Goal: Task Accomplishment & Management: Complete application form

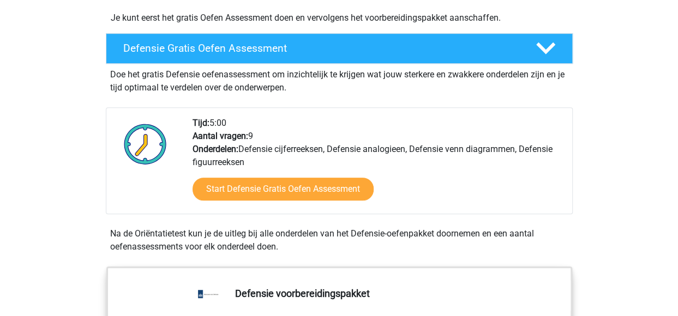
scroll to position [314, 0]
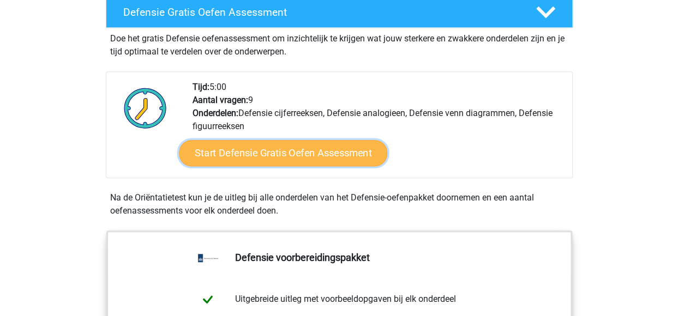
click at [267, 149] on link "Start Defensie Gratis Oefen Assessment" at bounding box center [283, 153] width 208 height 26
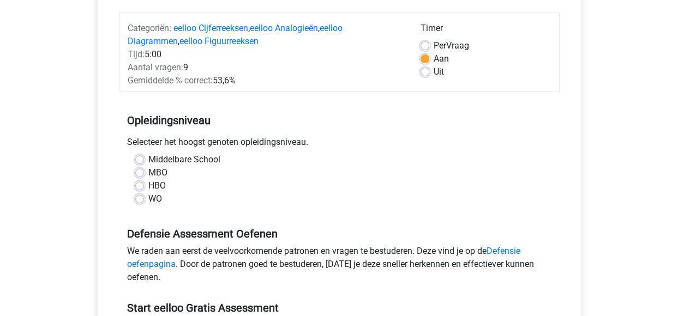
scroll to position [132, 0]
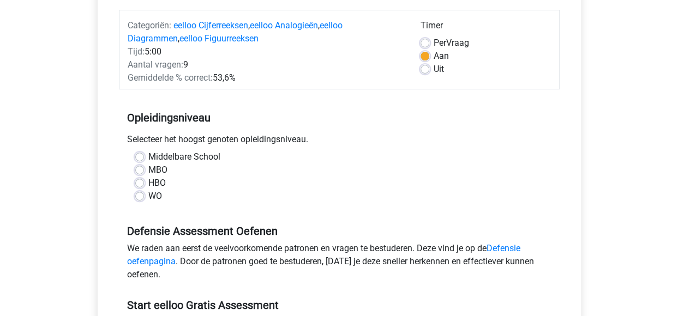
click at [148, 154] on label "Middelbare School" at bounding box center [184, 157] width 72 height 13
click at [136, 154] on input "Middelbare School" at bounding box center [139, 156] width 9 height 11
radio input "true"
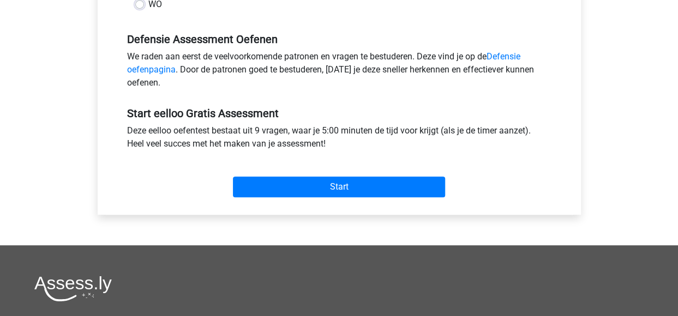
scroll to position [325, 0]
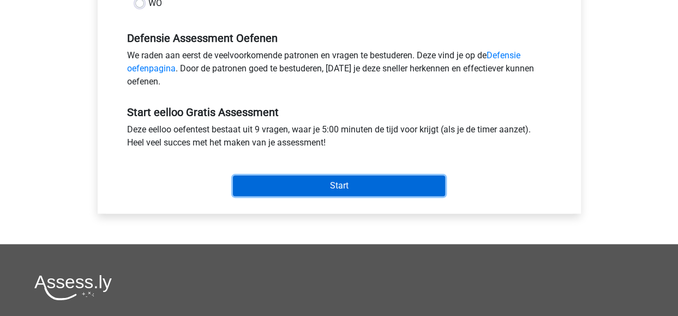
click at [351, 187] on input "Start" at bounding box center [339, 186] width 212 height 21
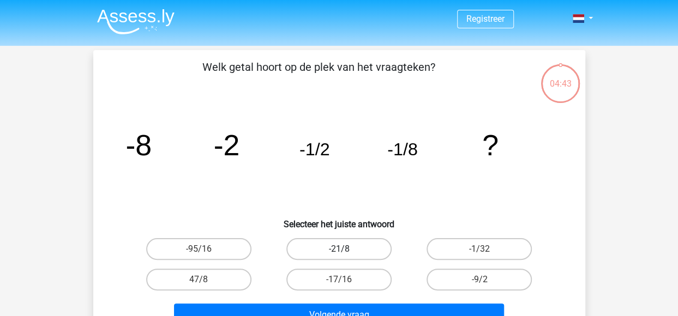
click at [344, 248] on label "-21/8" at bounding box center [338, 249] width 105 height 22
click at [344, 249] on input "-21/8" at bounding box center [342, 252] width 7 height 7
radio input "true"
click at [465, 249] on label "-1/32" at bounding box center [479, 249] width 105 height 22
click at [479, 249] on input "-1/32" at bounding box center [482, 252] width 7 height 7
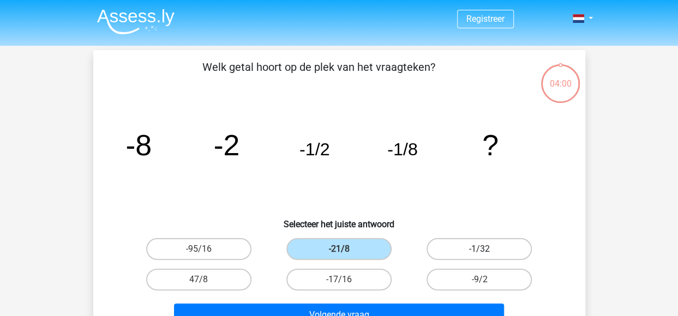
radio input "true"
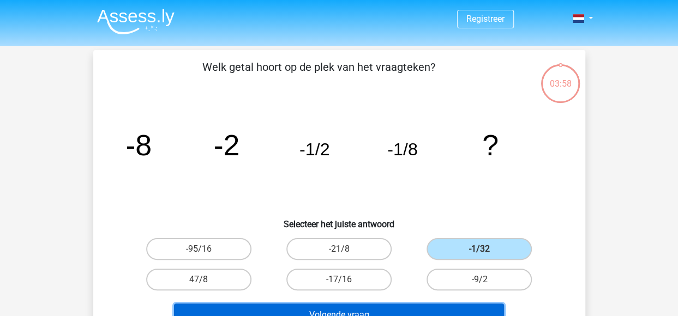
click at [433, 304] on button "Volgende vraag" at bounding box center [339, 315] width 330 height 23
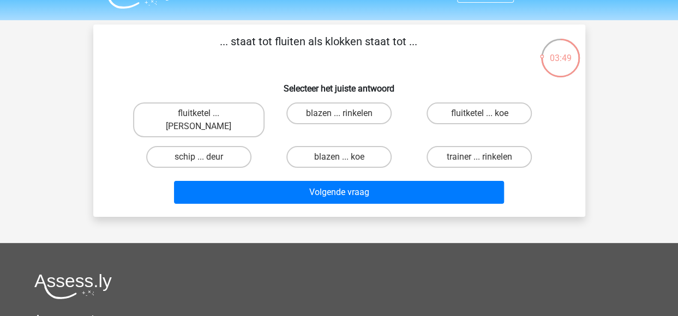
scroll to position [24, 0]
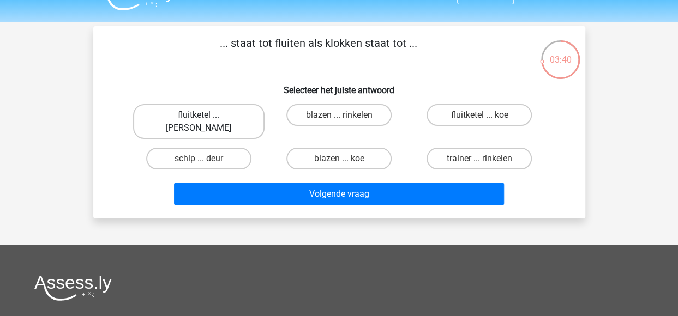
click at [227, 113] on label "fluitketel ... luiden" at bounding box center [198, 121] width 131 height 35
click at [206, 115] on input "fluitketel ... luiden" at bounding box center [202, 118] width 7 height 7
radio input "true"
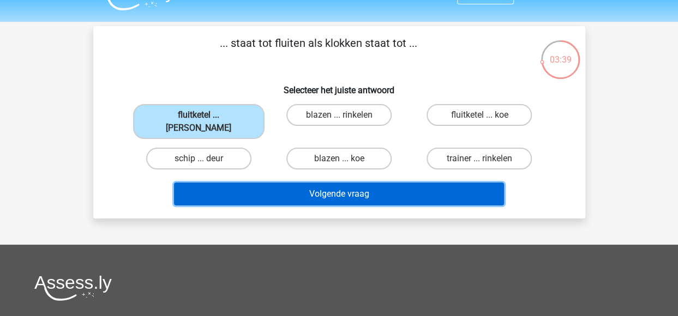
click at [289, 183] on button "Volgende vraag" at bounding box center [339, 194] width 330 height 23
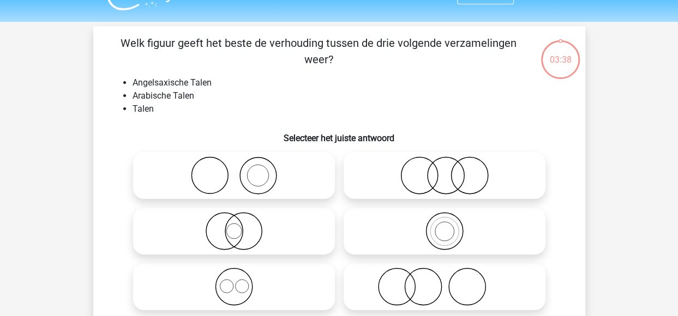
scroll to position [50, 0]
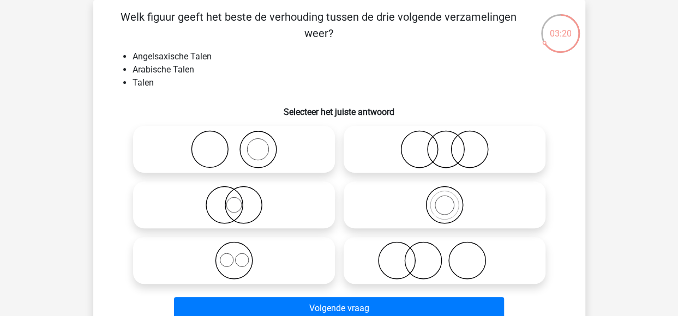
click at [311, 189] on icon at bounding box center [233, 205] width 193 height 38
click at [241, 193] on input "radio" at bounding box center [237, 196] width 7 height 7
radio input "true"
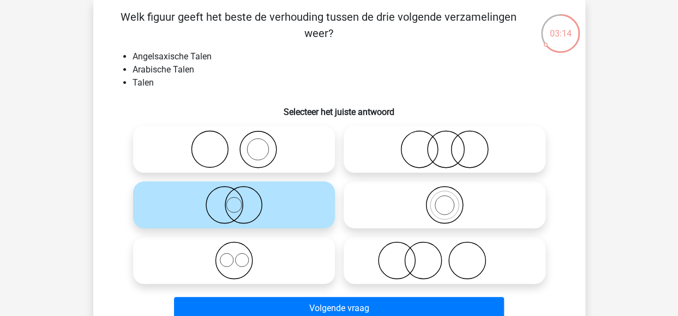
click at [281, 262] on icon at bounding box center [233, 261] width 193 height 38
click at [241, 255] on input "radio" at bounding box center [237, 251] width 7 height 7
radio input "true"
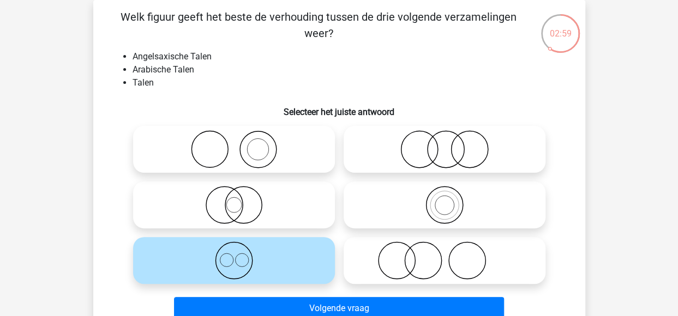
click at [475, 208] on icon at bounding box center [444, 205] width 193 height 38
click at [452, 200] on input "radio" at bounding box center [448, 196] width 7 height 7
radio input "true"
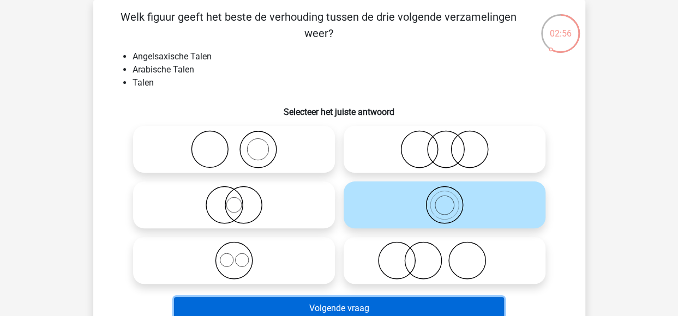
click at [398, 306] on button "Volgende vraag" at bounding box center [339, 308] width 330 height 23
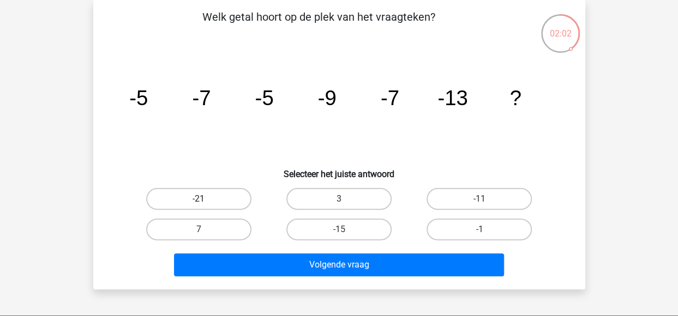
click at [219, 196] on label "-21" at bounding box center [198, 199] width 105 height 22
click at [206, 199] on input "-21" at bounding box center [202, 202] width 7 height 7
radio input "true"
click at [451, 202] on label "-11" at bounding box center [479, 199] width 105 height 22
click at [479, 202] on input "-11" at bounding box center [482, 202] width 7 height 7
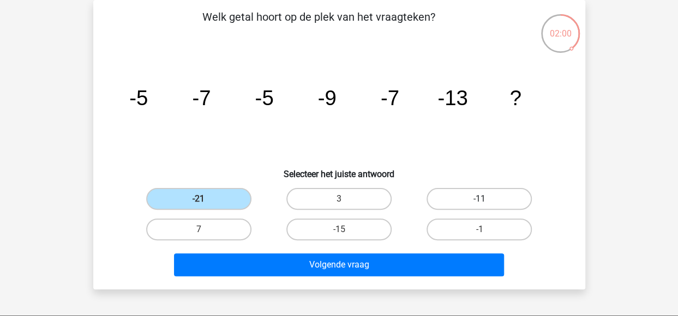
radio input "true"
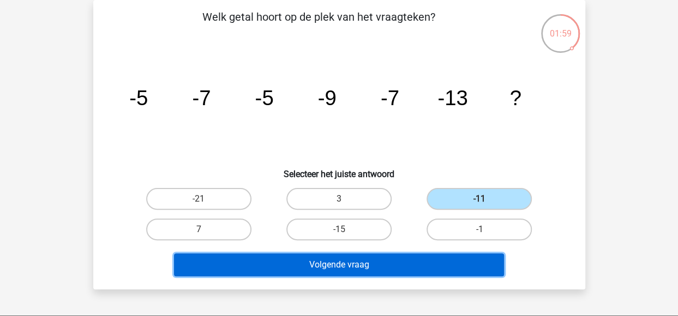
click at [424, 259] on button "Volgende vraag" at bounding box center [339, 265] width 330 height 23
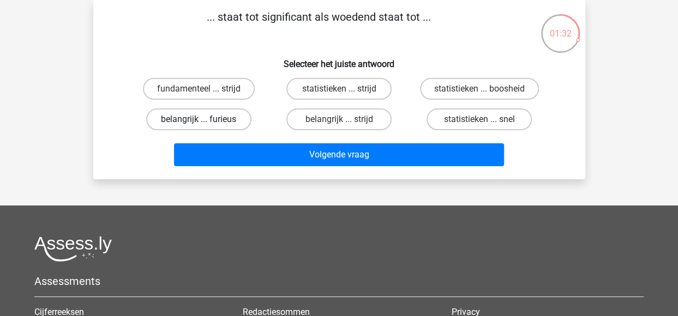
click at [227, 117] on label "belangrijk ... furieus" at bounding box center [198, 120] width 105 height 22
click at [206, 119] on input "belangrijk ... furieus" at bounding box center [202, 122] width 7 height 7
radio input "true"
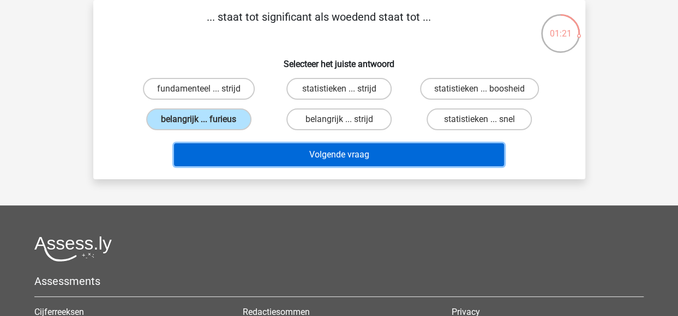
click at [261, 154] on button "Volgende vraag" at bounding box center [339, 154] width 330 height 23
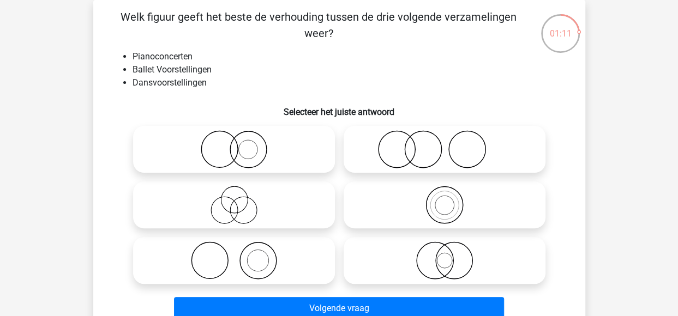
click at [277, 212] on icon at bounding box center [233, 205] width 193 height 38
click at [241, 200] on input "radio" at bounding box center [237, 196] width 7 height 7
radio input "true"
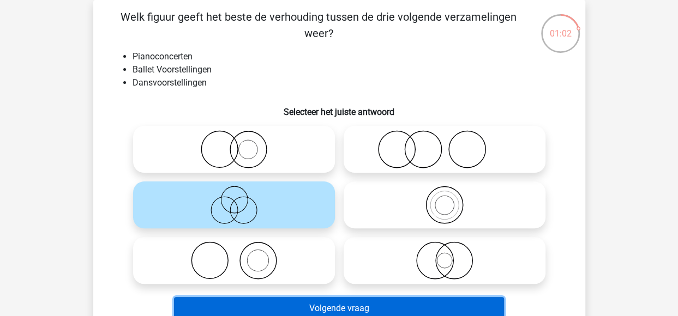
click at [339, 305] on button "Volgende vraag" at bounding box center [339, 308] width 330 height 23
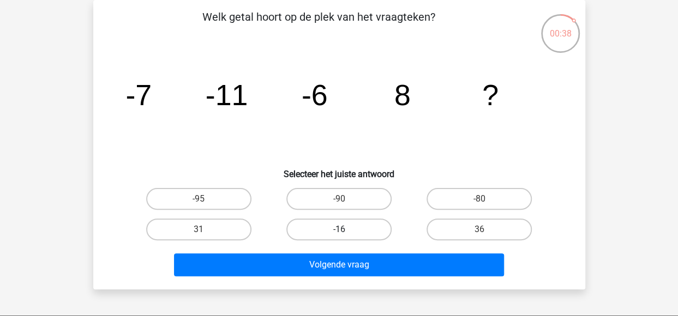
click at [374, 225] on label "-16" at bounding box center [338, 230] width 105 height 22
click at [346, 230] on input "-16" at bounding box center [342, 233] width 7 height 7
radio input "true"
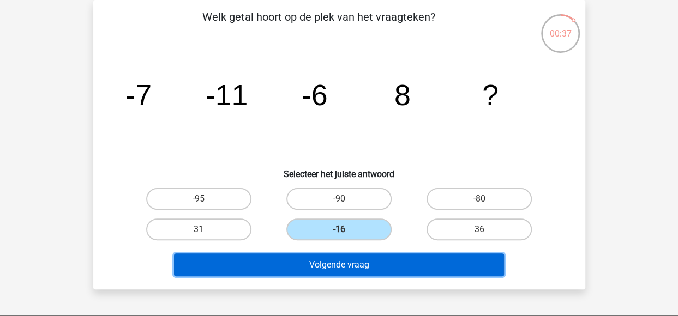
click at [368, 270] on button "Volgende vraag" at bounding box center [339, 265] width 330 height 23
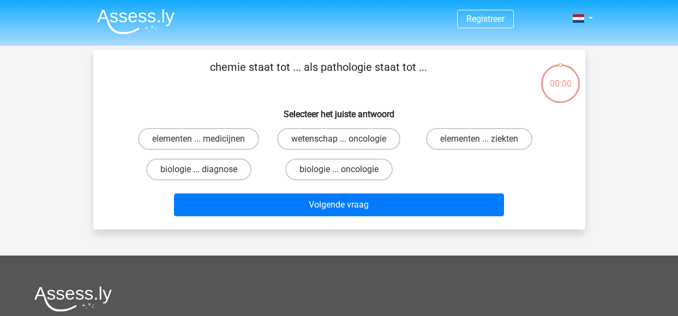
scroll to position [50, 0]
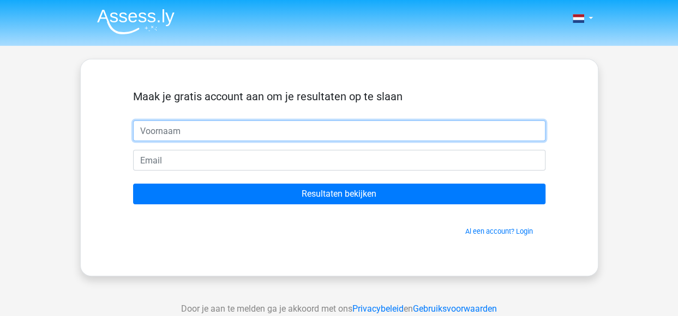
click at [314, 124] on input "text" at bounding box center [339, 131] width 412 height 21
type input "[PERSON_NAME]"
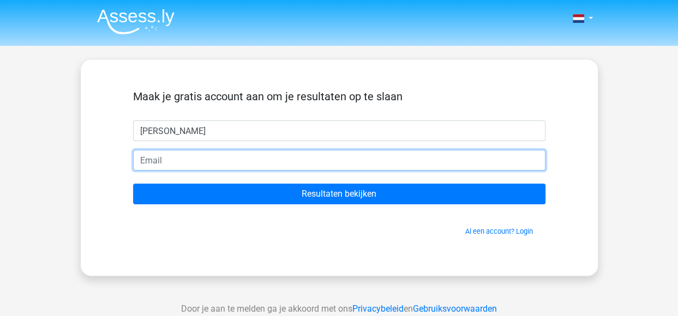
click at [295, 161] on input "email" at bounding box center [339, 160] width 412 height 21
click at [133, 184] on input "Resultaten bekijken" at bounding box center [339, 194] width 412 height 21
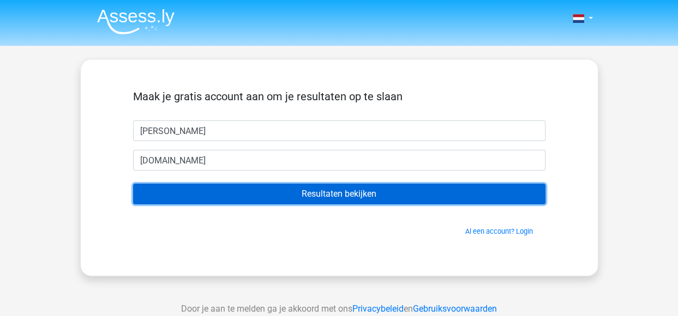
click at [219, 191] on input "Resultaten bekijken" at bounding box center [339, 194] width 412 height 21
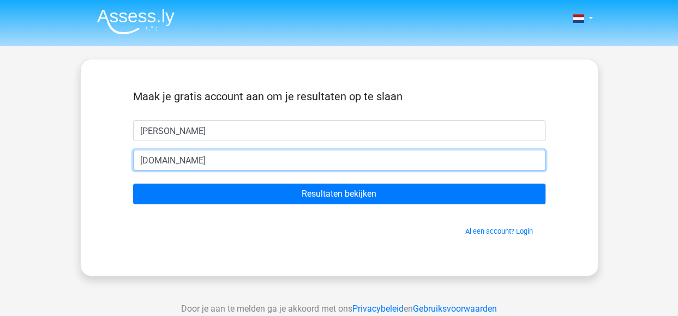
click at [214, 161] on input "[DOMAIN_NAME]" at bounding box center [339, 160] width 412 height 21
type input "[EMAIL_ADDRESS][DOMAIN_NAME]"
click at [133, 184] on input "Resultaten bekijken" at bounding box center [339, 194] width 412 height 21
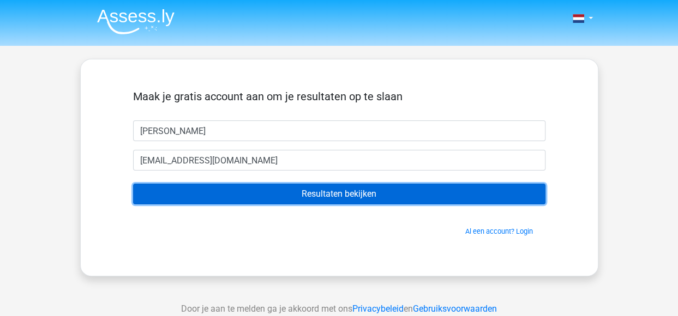
click at [238, 195] on input "Resultaten bekijken" at bounding box center [339, 194] width 412 height 21
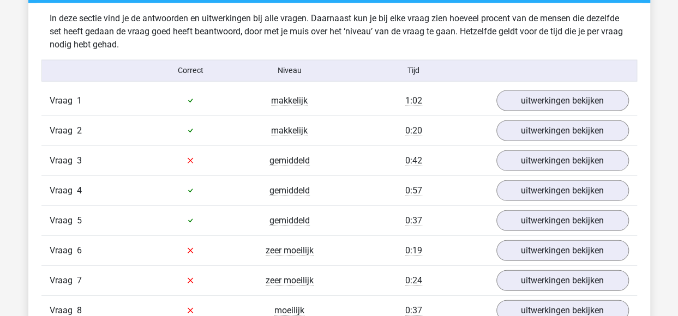
scroll to position [1158, 0]
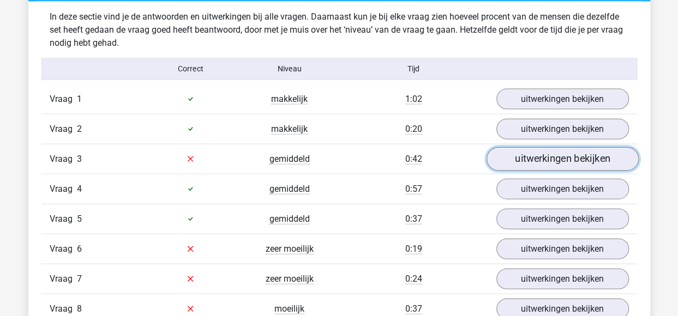
click at [508, 151] on link "uitwerkingen bekijken" at bounding box center [562, 159] width 152 height 24
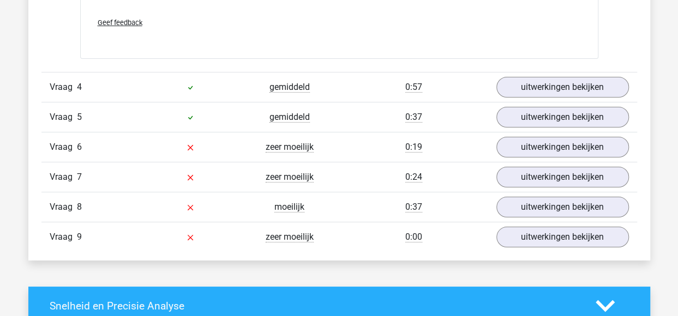
scroll to position [1960, 0]
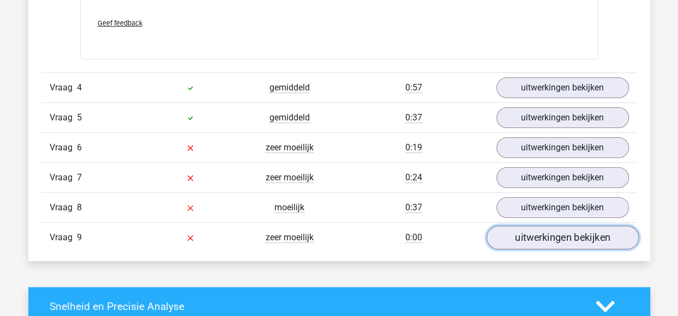
click at [509, 228] on link "uitwerkingen bekijken" at bounding box center [562, 238] width 152 height 24
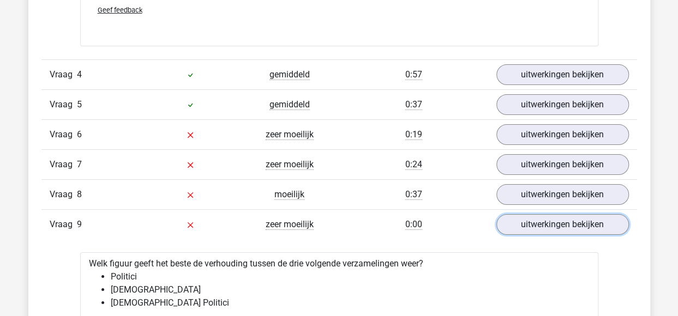
scroll to position [1971, 0]
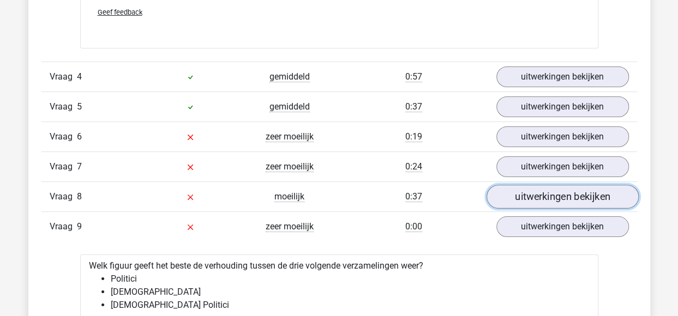
click at [506, 187] on link "uitwerkingen bekijken" at bounding box center [562, 197] width 152 height 24
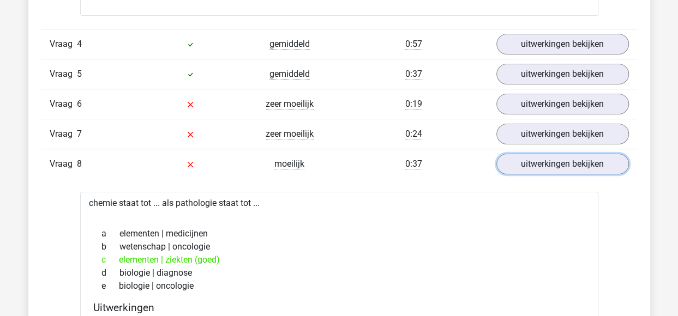
scroll to position [2002, 0]
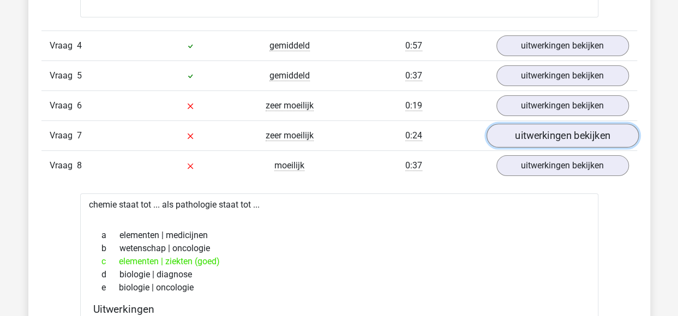
click at [523, 125] on link "uitwerkingen bekijken" at bounding box center [562, 136] width 152 height 24
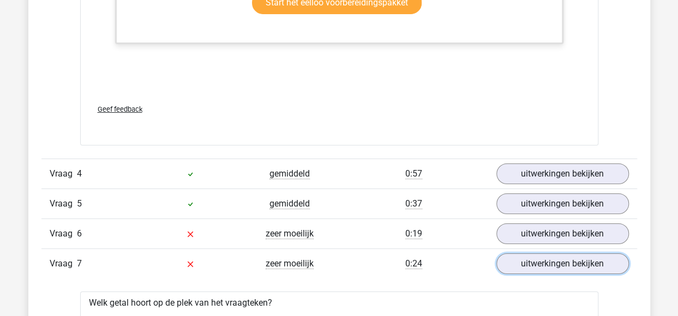
scroll to position [1881, 0]
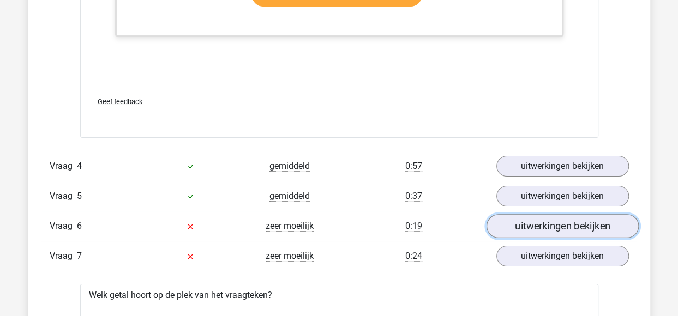
click at [539, 219] on link "uitwerkingen bekijken" at bounding box center [562, 226] width 152 height 24
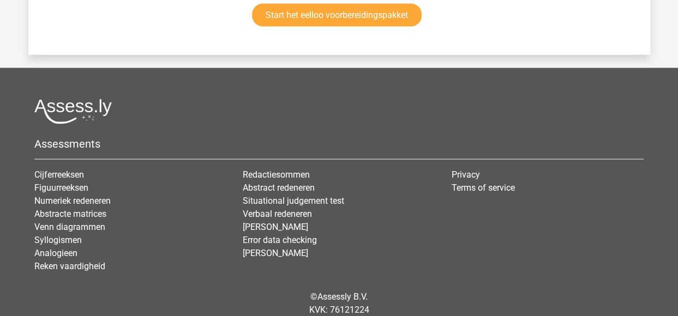
scroll to position [5099, 0]
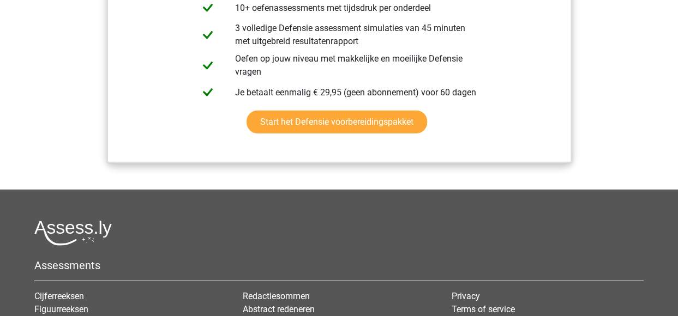
scroll to position [1437, 0]
